Goal: Task Accomplishment & Management: Manage account settings

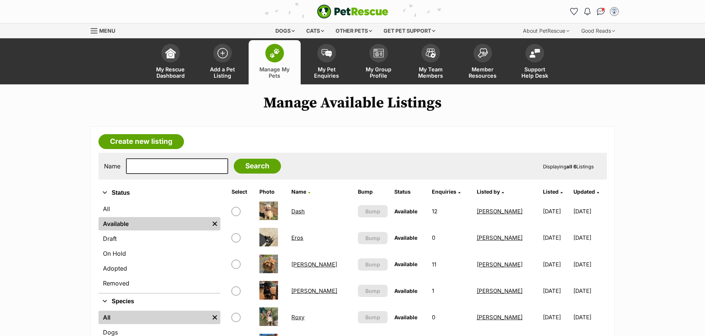
click at [305, 211] on link "Dash" at bounding box center [298, 211] width 13 height 7
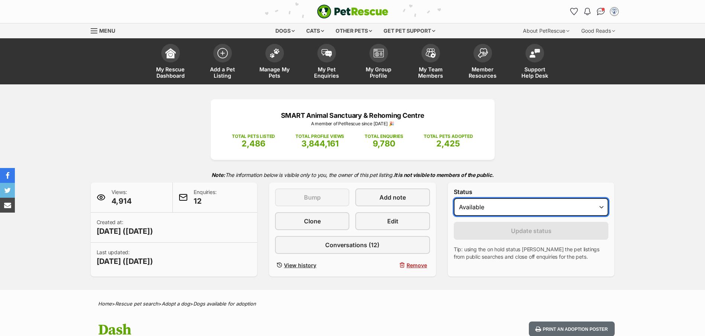
click at [474, 204] on select "Draft - not available as listing has enquires Available On hold Adopted" at bounding box center [531, 207] width 155 height 18
select select "on_hold"
click at [454, 198] on select "Draft - not available as listing has enquires Available On hold Adopted" at bounding box center [531, 207] width 155 height 18
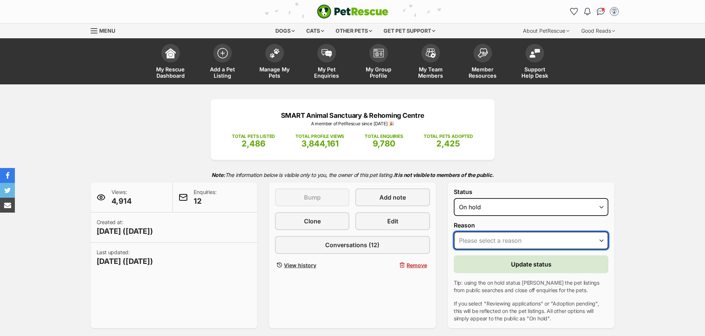
click at [486, 238] on select "Please select a reason Medical reasons Reviewing applications Adoption pending …" at bounding box center [531, 241] width 155 height 18
select select "adoption_pending"
click at [454, 232] on select "Please select a reason Medical reasons Reviewing applications Adoption pending …" at bounding box center [531, 241] width 155 height 18
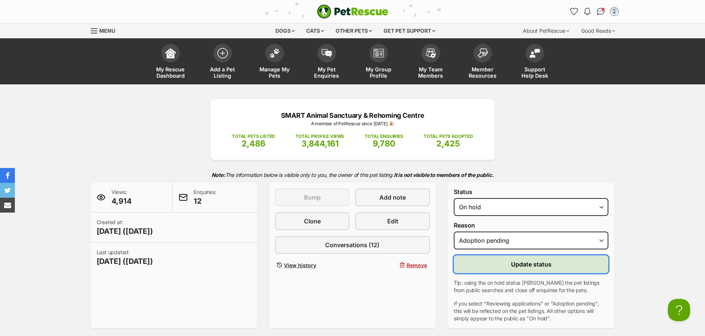
click at [517, 264] on span "Update status" at bounding box center [531, 264] width 41 height 9
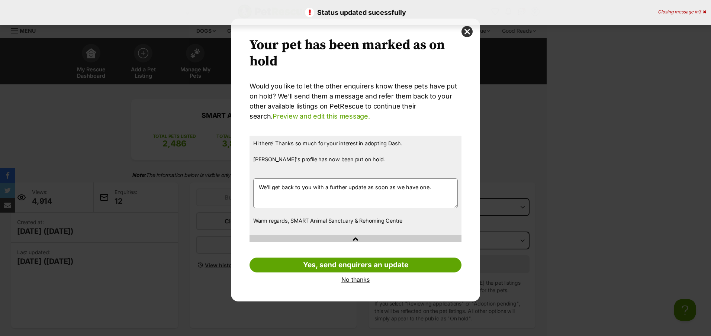
click at [260, 187] on textarea "We'll get back to you with a further update as soon as we have one." at bounding box center [355, 194] width 205 height 30
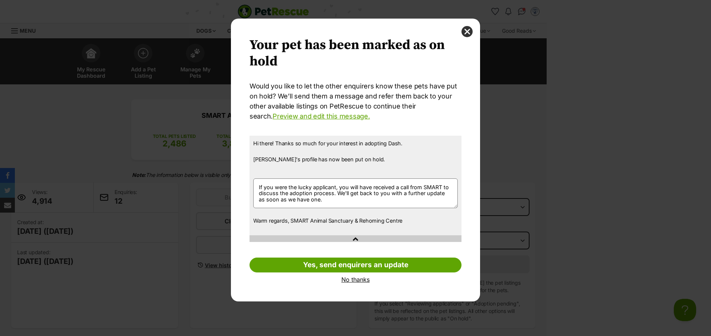
type textarea "If you were the lucky applicant, you will have received a call from SMART to di…"
click at [349, 268] on link "Yes, send enquirers an update" at bounding box center [356, 265] width 212 height 15
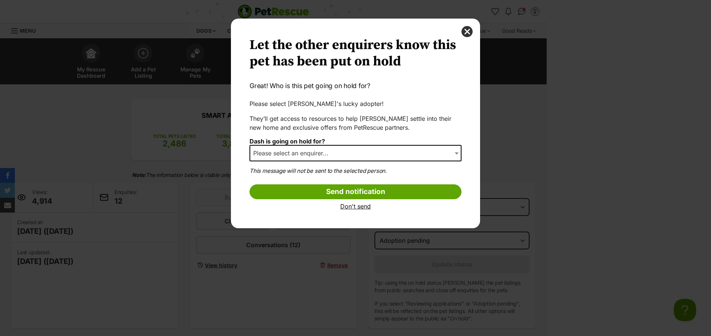
click at [333, 154] on span "Please select an enquirer..." at bounding box center [293, 153] width 86 height 10
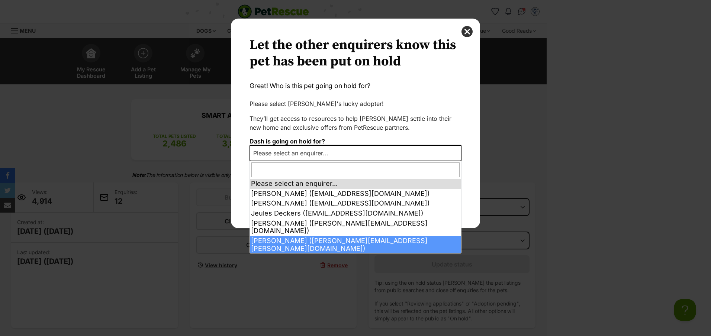
select select "2013768"
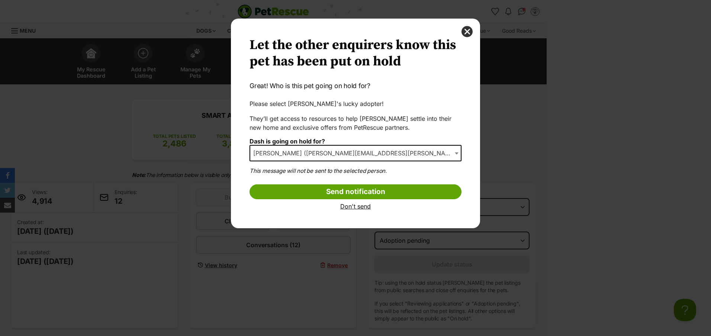
click at [350, 189] on input "Send notification" at bounding box center [356, 191] width 212 height 15
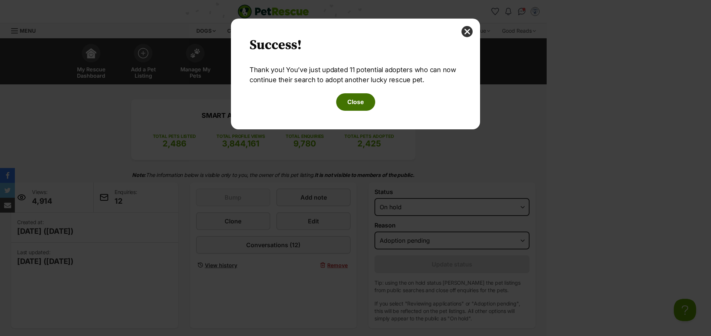
click at [368, 102] on button "Close" at bounding box center [355, 101] width 39 height 17
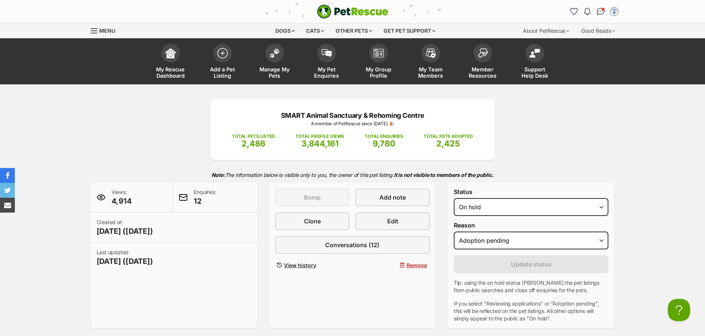
click at [275, 67] on span "Manage My Pets" at bounding box center [274, 72] width 33 height 13
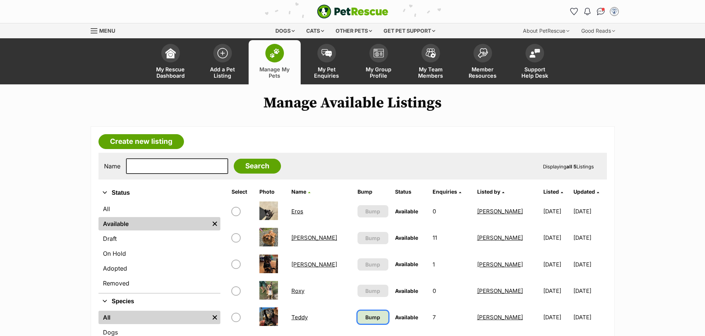
click at [366, 320] on span "Bump" at bounding box center [373, 317] width 15 height 8
click at [305, 237] on link "Lizzie" at bounding box center [315, 237] width 46 height 7
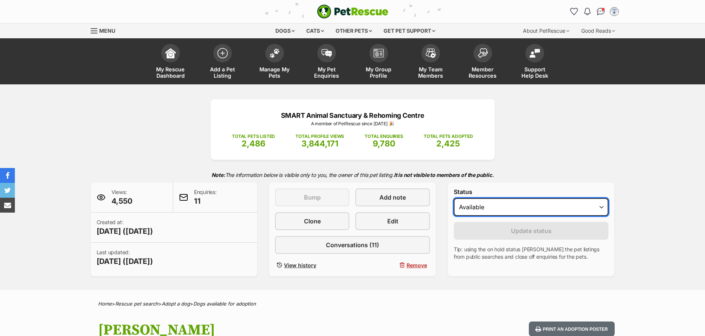
click at [503, 210] on select "Draft - not available as listing has enquires Available On hold Adopted" at bounding box center [531, 207] width 155 height 18
select select "on_hold"
click at [454, 198] on select "Draft - not available as listing has enquires Available On hold Adopted" at bounding box center [531, 207] width 155 height 18
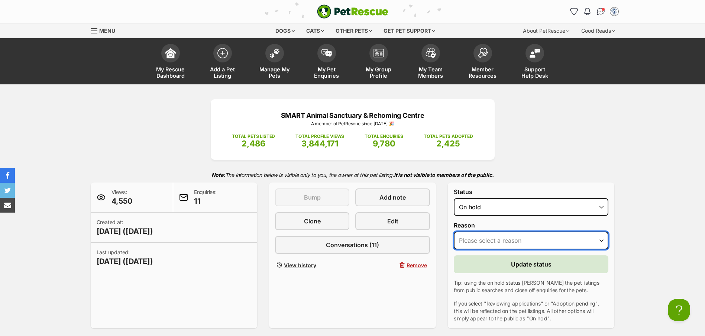
click at [488, 242] on select "Please select a reason Medical reasons Reviewing applications Adoption pending …" at bounding box center [531, 241] width 155 height 18
select select "adoption_pending"
click at [454, 232] on select "Please select a reason Medical reasons Reviewing applications Adoption pending …" at bounding box center [531, 241] width 155 height 18
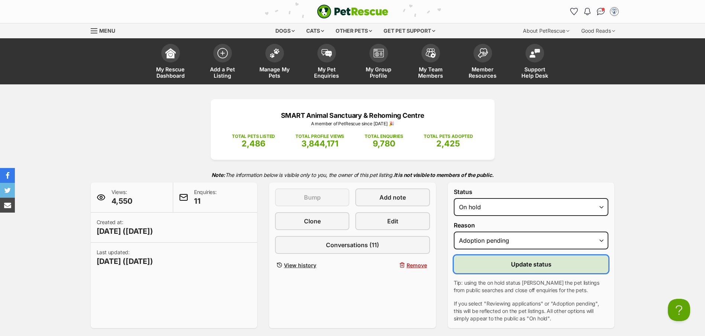
click at [536, 263] on span "Update status" at bounding box center [531, 264] width 41 height 9
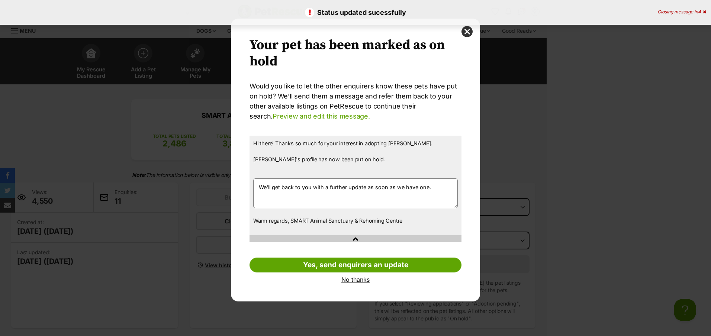
click at [258, 185] on textarea "We'll get back to you with a further update as soon as we have one." at bounding box center [355, 194] width 205 height 30
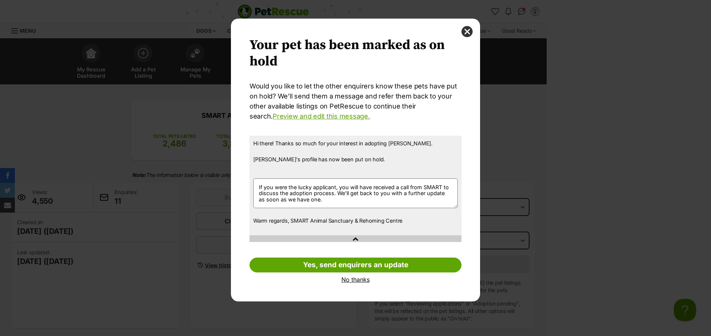
type textarea "If you were the lucky applicant, you will have received a call from SMART to di…"
click at [398, 271] on link "Yes, send enquirers an update" at bounding box center [356, 265] width 212 height 15
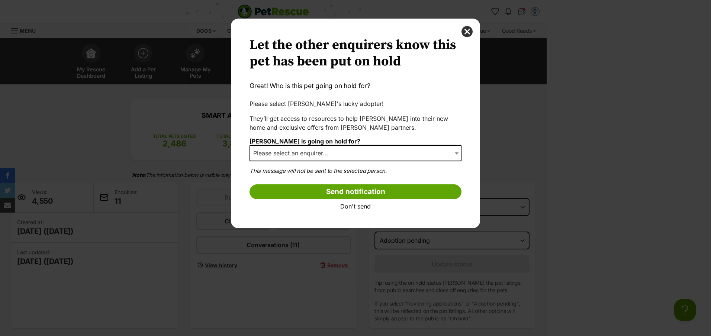
click at [327, 154] on span "Please select an enquirer..." at bounding box center [293, 153] width 86 height 10
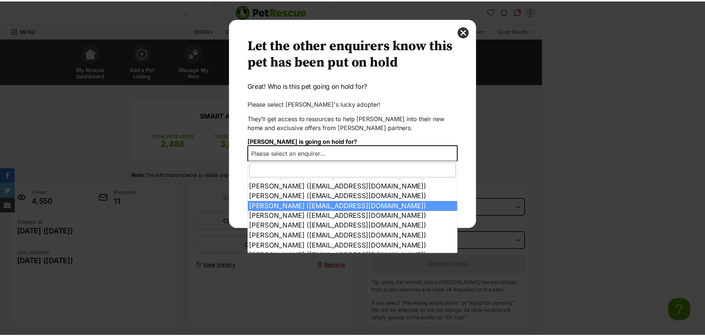
scroll to position [55, 0]
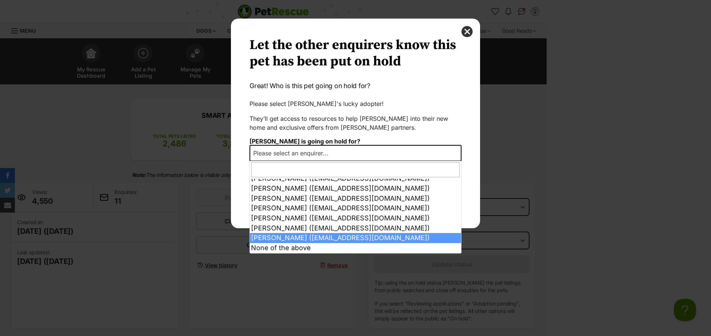
select select "2017018"
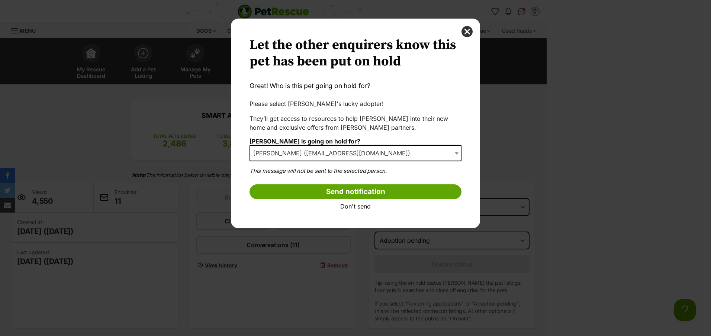
click at [357, 190] on input "Send notification" at bounding box center [356, 191] width 212 height 15
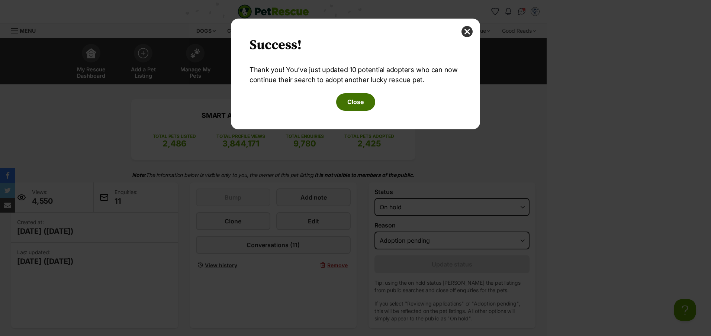
click at [352, 103] on button "Close" at bounding box center [355, 101] width 39 height 17
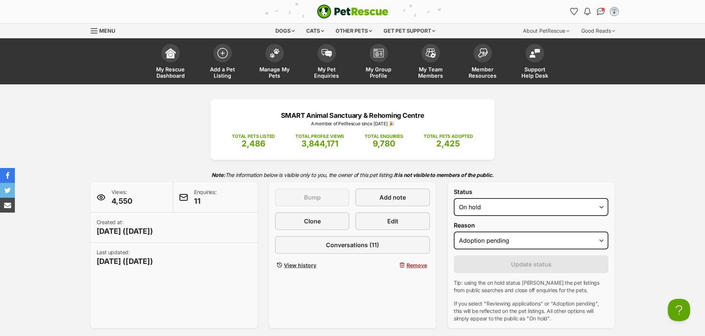
click at [270, 74] on span "Manage My Pets" at bounding box center [274, 72] width 33 height 13
